Goal: Task Accomplishment & Management: Use online tool/utility

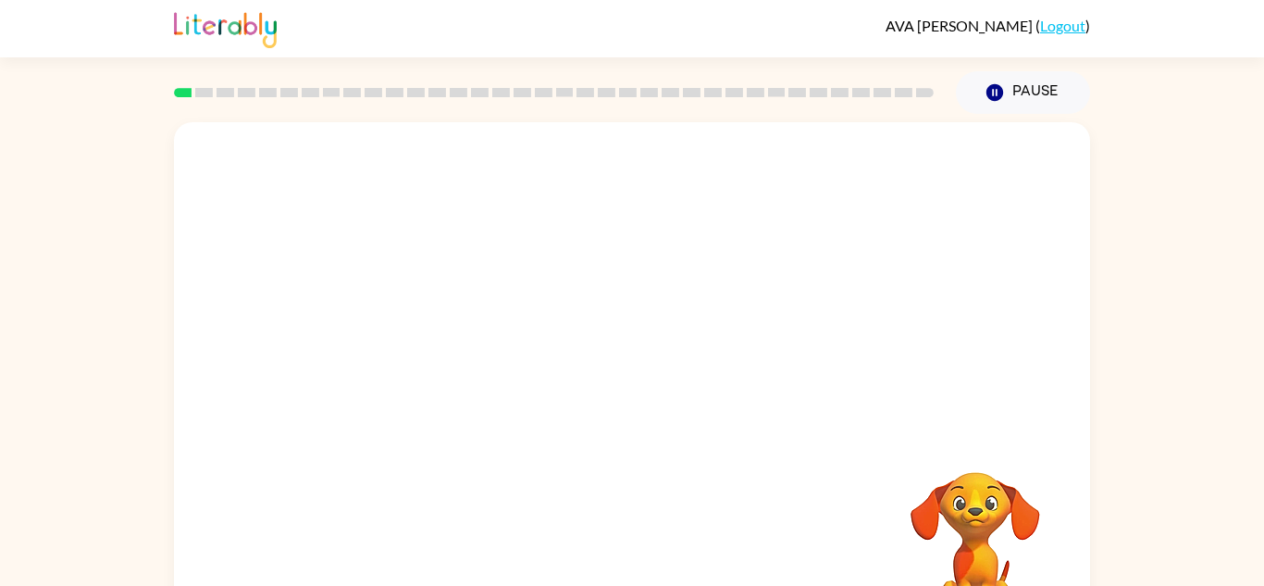
scroll to position [65, 0]
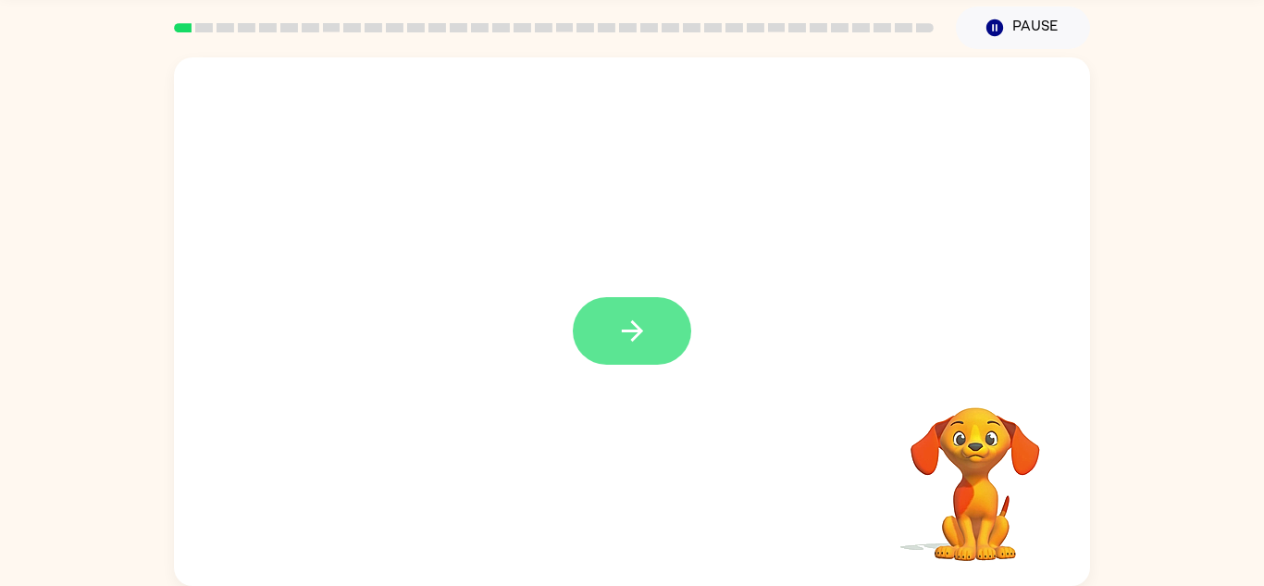
click at [616, 323] on icon "button" at bounding box center [632, 331] width 32 height 32
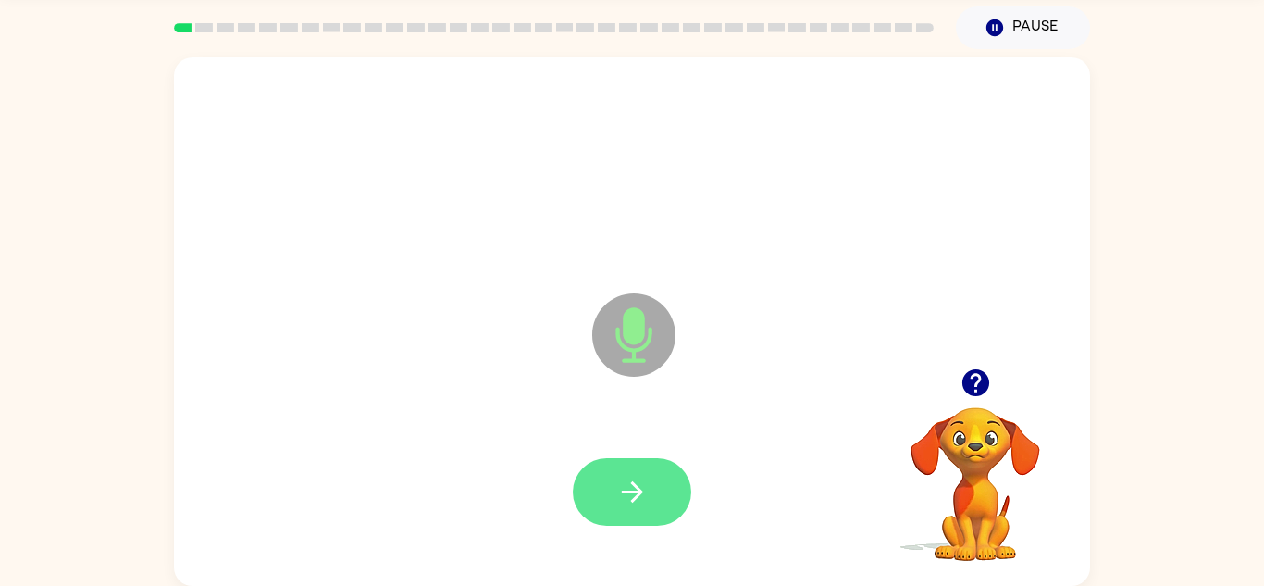
click at [639, 494] on icon "button" at bounding box center [631, 491] width 21 height 21
click at [660, 489] on button "button" at bounding box center [632, 492] width 118 height 68
click at [670, 514] on button "button" at bounding box center [632, 492] width 118 height 68
click at [650, 490] on button "button" at bounding box center [632, 492] width 118 height 68
click at [610, 493] on button "button" at bounding box center [632, 492] width 118 height 68
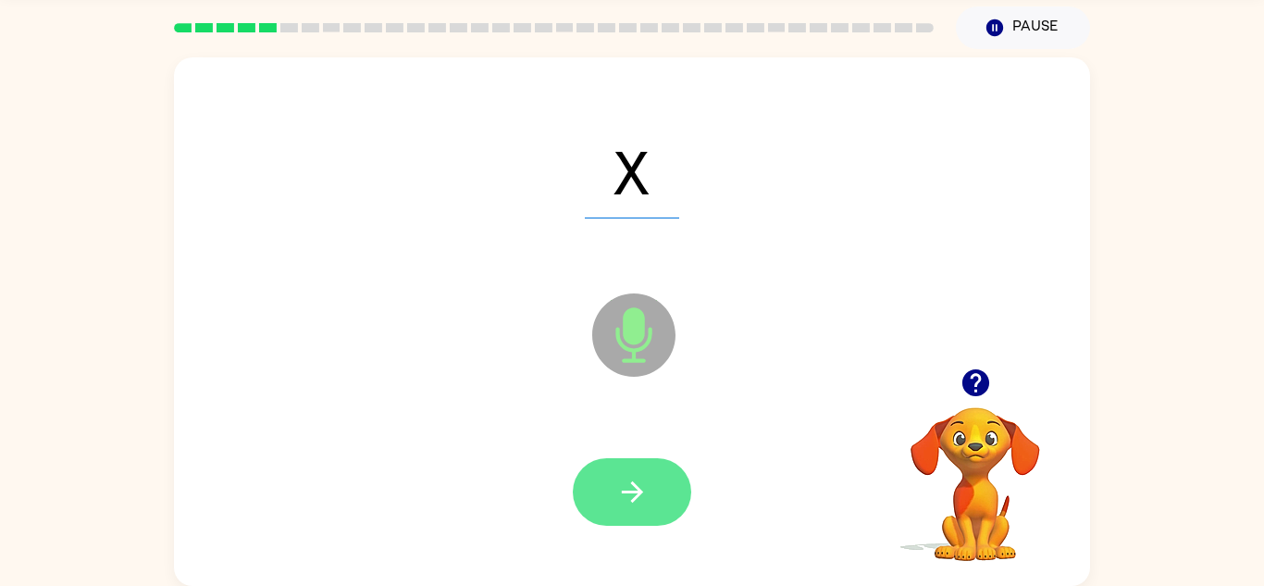
click at [634, 486] on icon "button" at bounding box center [631, 491] width 21 height 21
click at [641, 484] on icon "button" at bounding box center [632, 492] width 32 height 32
click at [647, 500] on icon "button" at bounding box center [632, 492] width 32 height 32
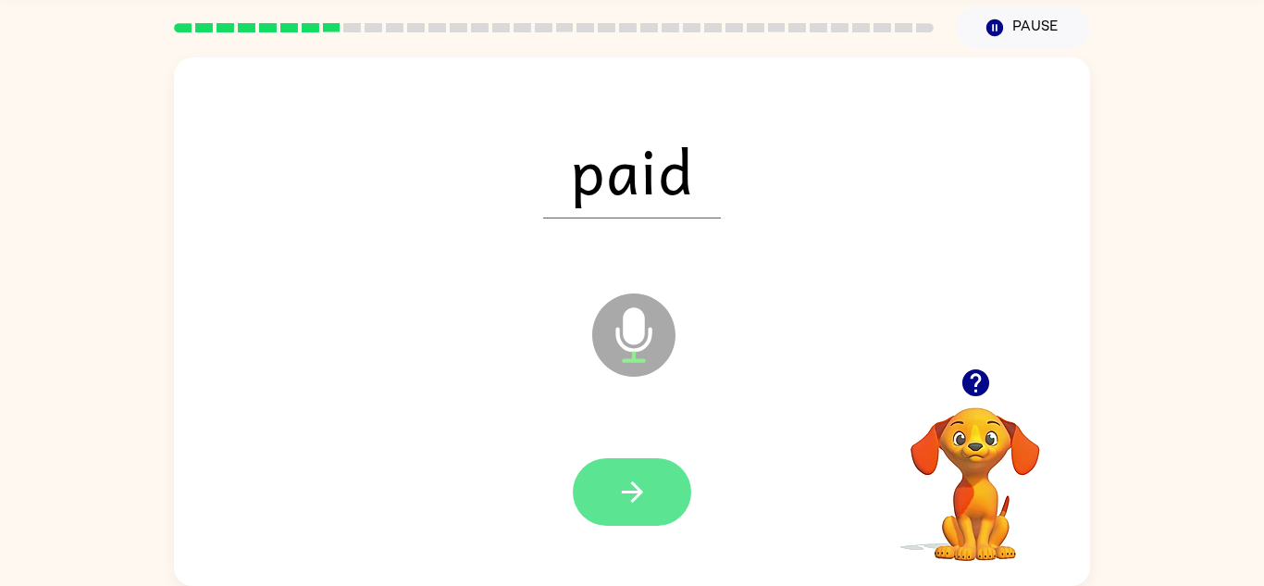
click at [650, 500] on button "button" at bounding box center [632, 492] width 118 height 68
click at [648, 515] on button "button" at bounding box center [632, 492] width 118 height 68
click at [655, 502] on button "button" at bounding box center [632, 492] width 118 height 68
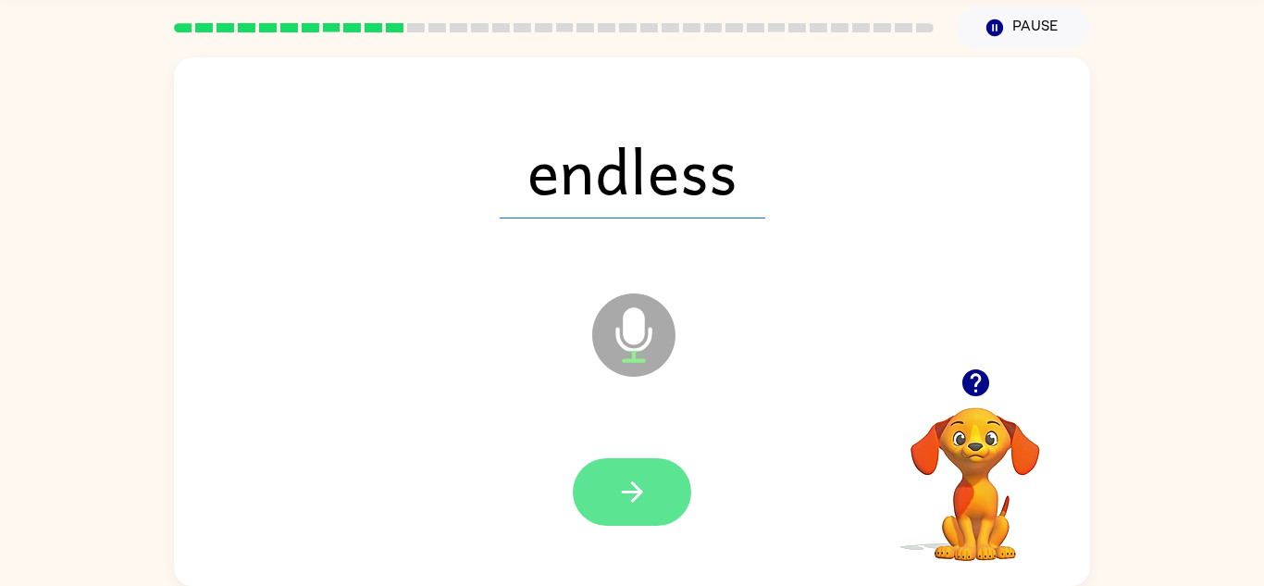
click at [660, 518] on button "button" at bounding box center [632, 492] width 118 height 68
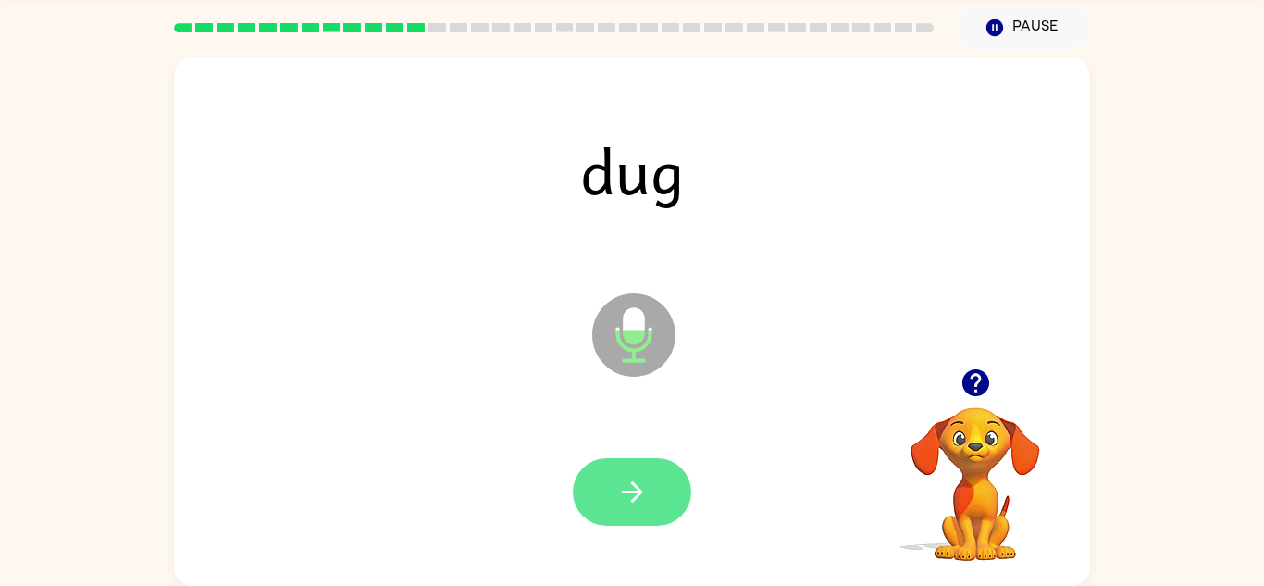
click at [653, 517] on button "button" at bounding box center [632, 492] width 118 height 68
click at [633, 488] on icon "button" at bounding box center [632, 492] width 32 height 32
click at [639, 499] on icon "button" at bounding box center [632, 492] width 32 height 32
click at [630, 519] on button "button" at bounding box center [632, 492] width 118 height 68
click at [649, 480] on button "button" at bounding box center [632, 492] width 118 height 68
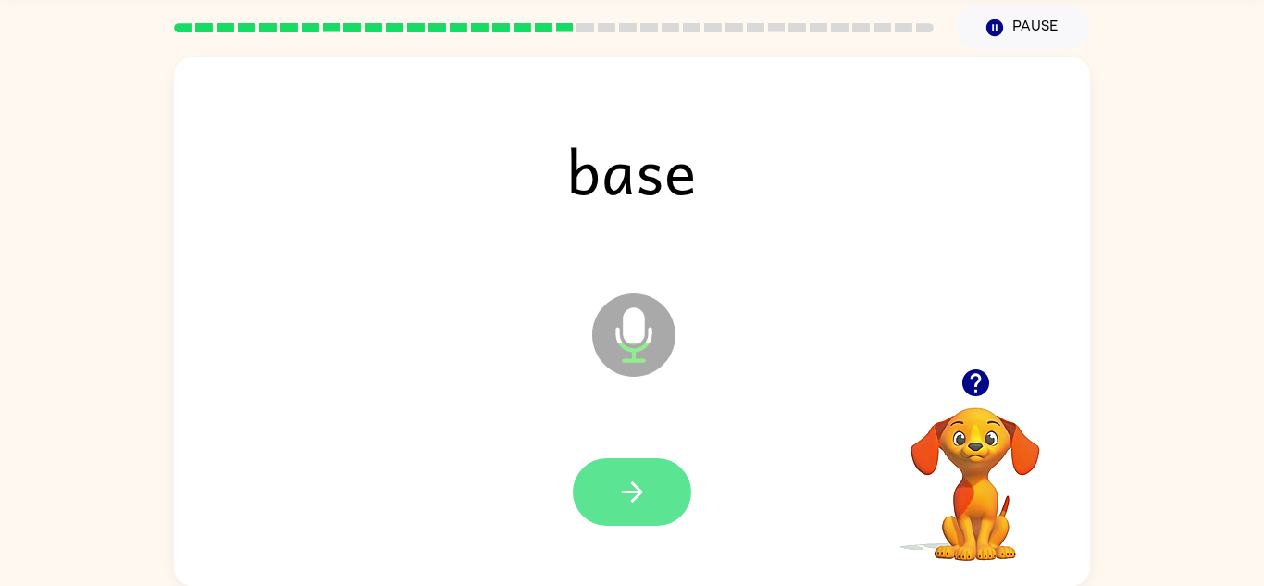
click at [656, 494] on button "button" at bounding box center [632, 492] width 118 height 68
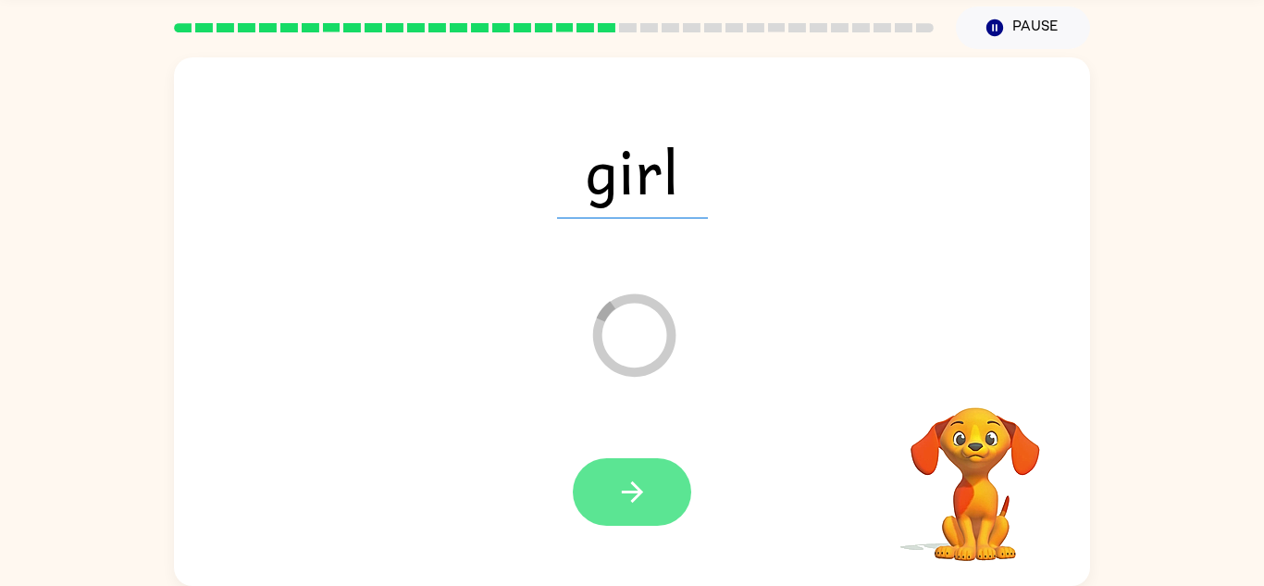
click at [625, 492] on icon "button" at bounding box center [631, 491] width 21 height 21
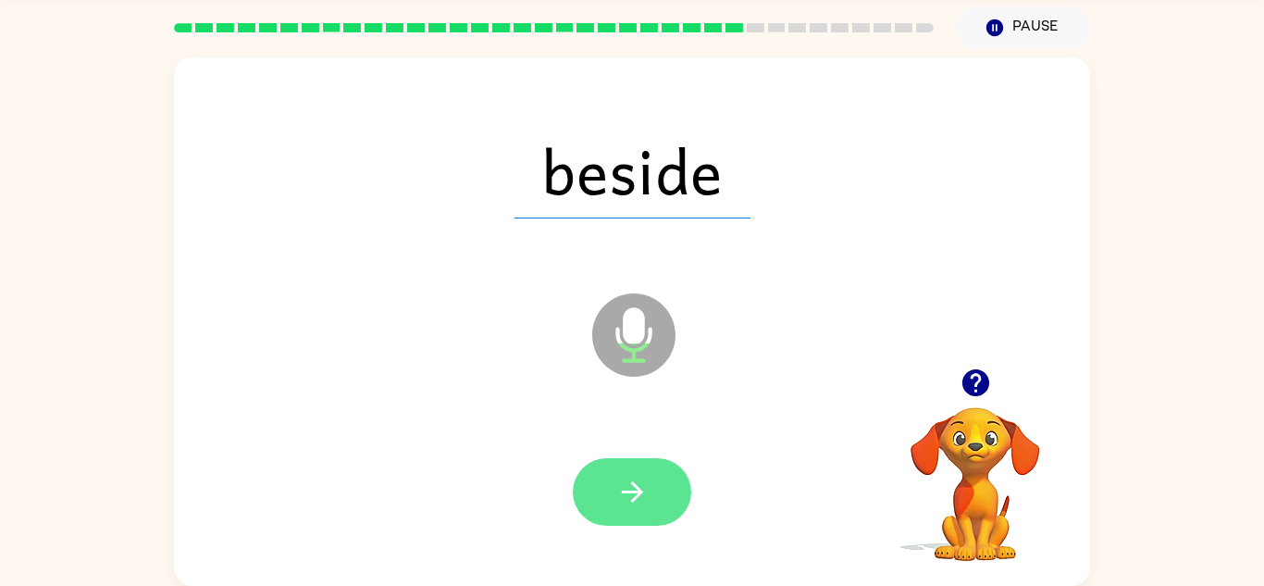
click at [616, 485] on icon "button" at bounding box center [632, 492] width 32 height 32
click at [631, 490] on icon "button" at bounding box center [632, 492] width 32 height 32
click at [647, 505] on icon "button" at bounding box center [632, 492] width 32 height 32
click at [656, 515] on button "button" at bounding box center [632, 492] width 118 height 68
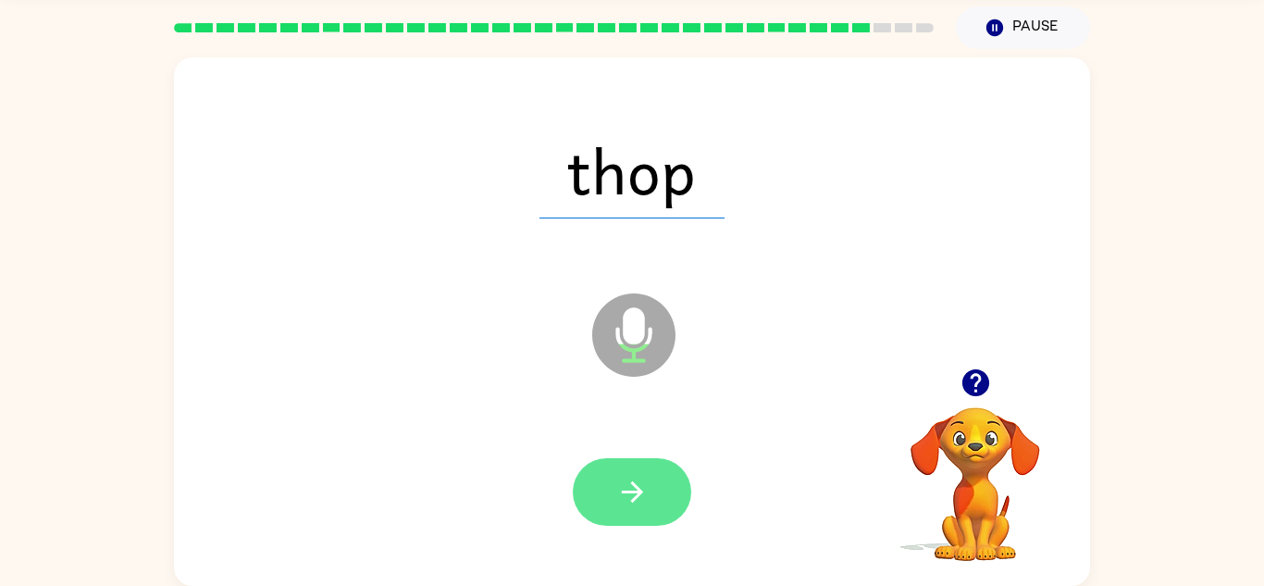
click at [627, 510] on button "button" at bounding box center [632, 492] width 118 height 68
click at [633, 520] on button "button" at bounding box center [632, 492] width 118 height 68
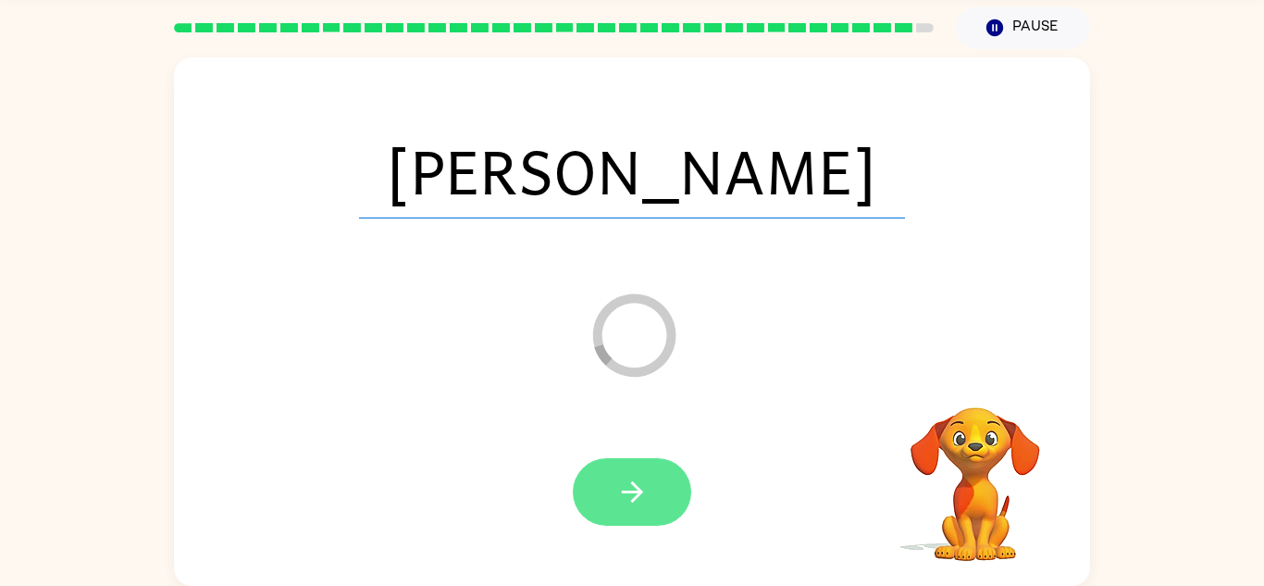
click at [598, 519] on button "button" at bounding box center [632, 492] width 118 height 68
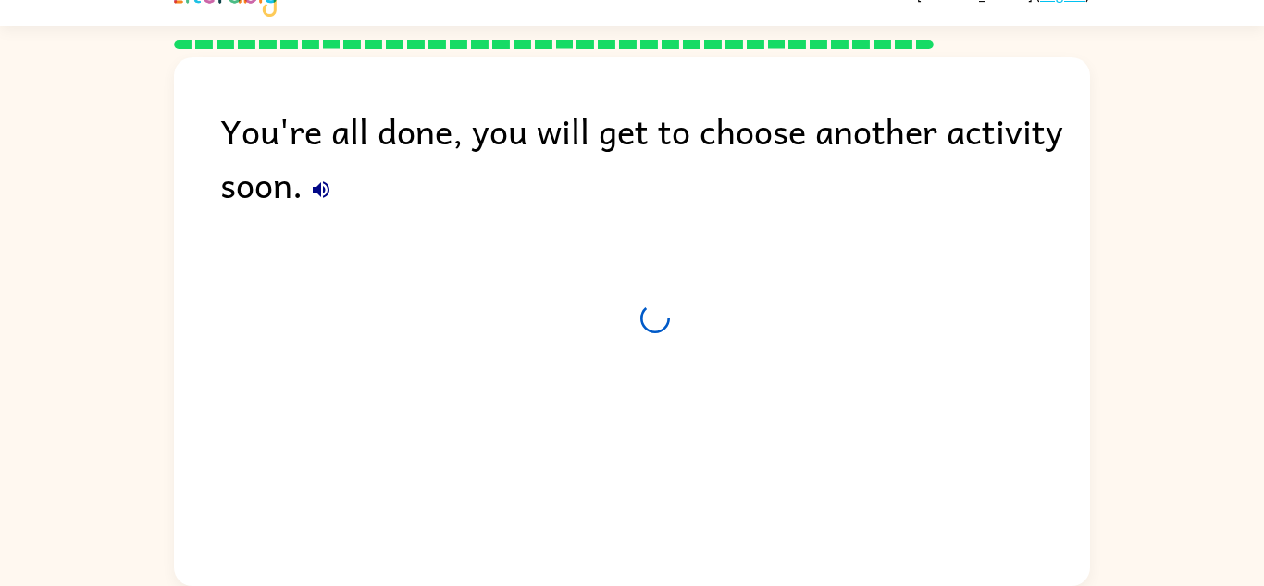
scroll to position [31, 0]
